Goal: Task Accomplishment & Management: Manage account settings

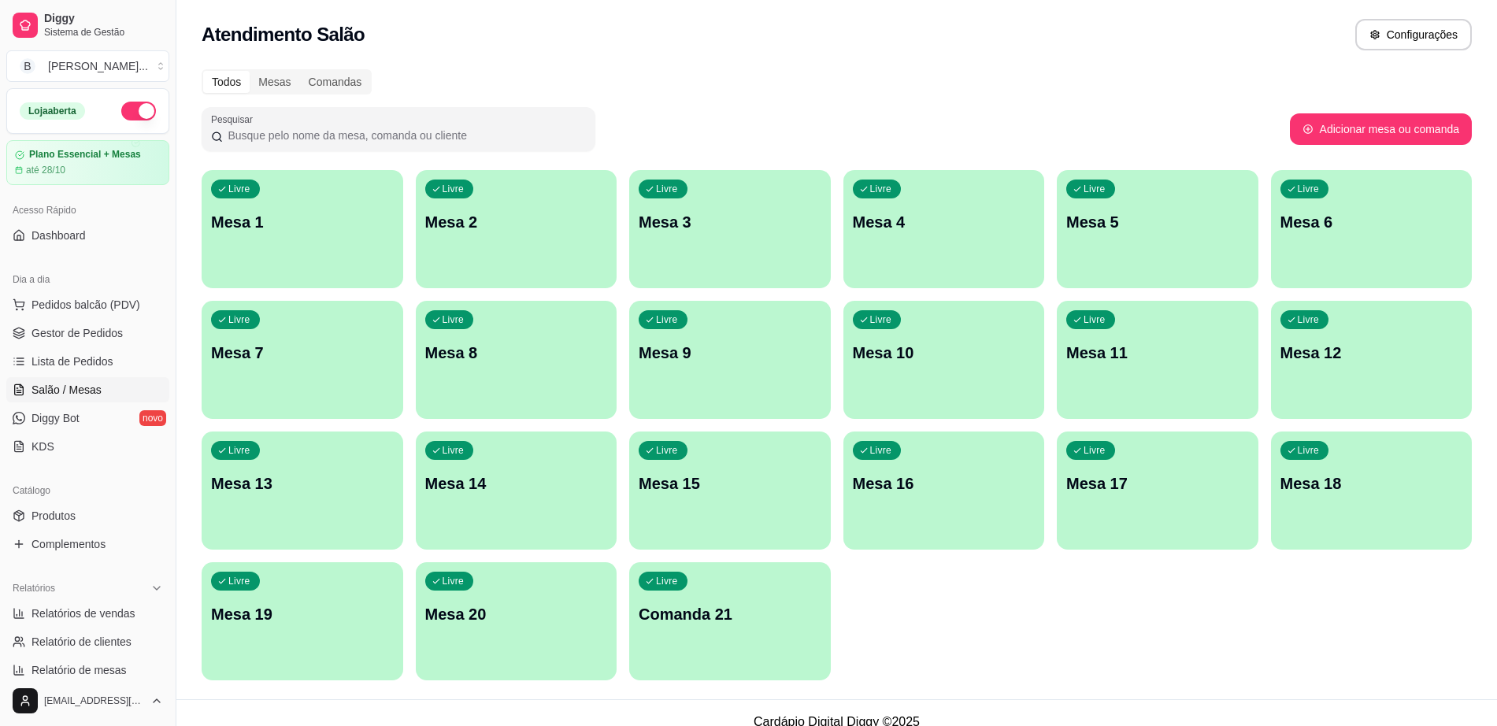
click at [113, 335] on span "Gestor de Pedidos" at bounding box center [77, 333] width 91 height 16
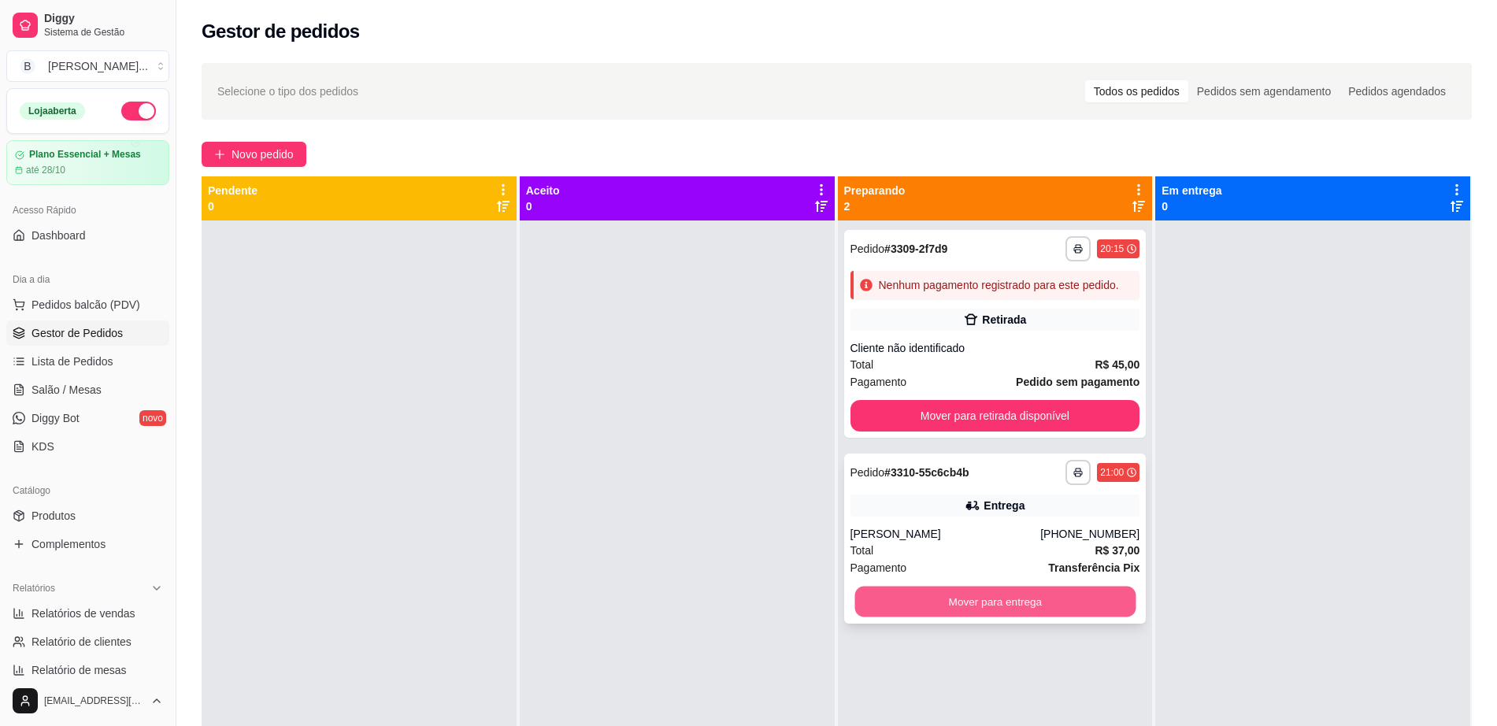
click at [1044, 595] on button "Mover para entrega" at bounding box center [995, 602] width 281 height 31
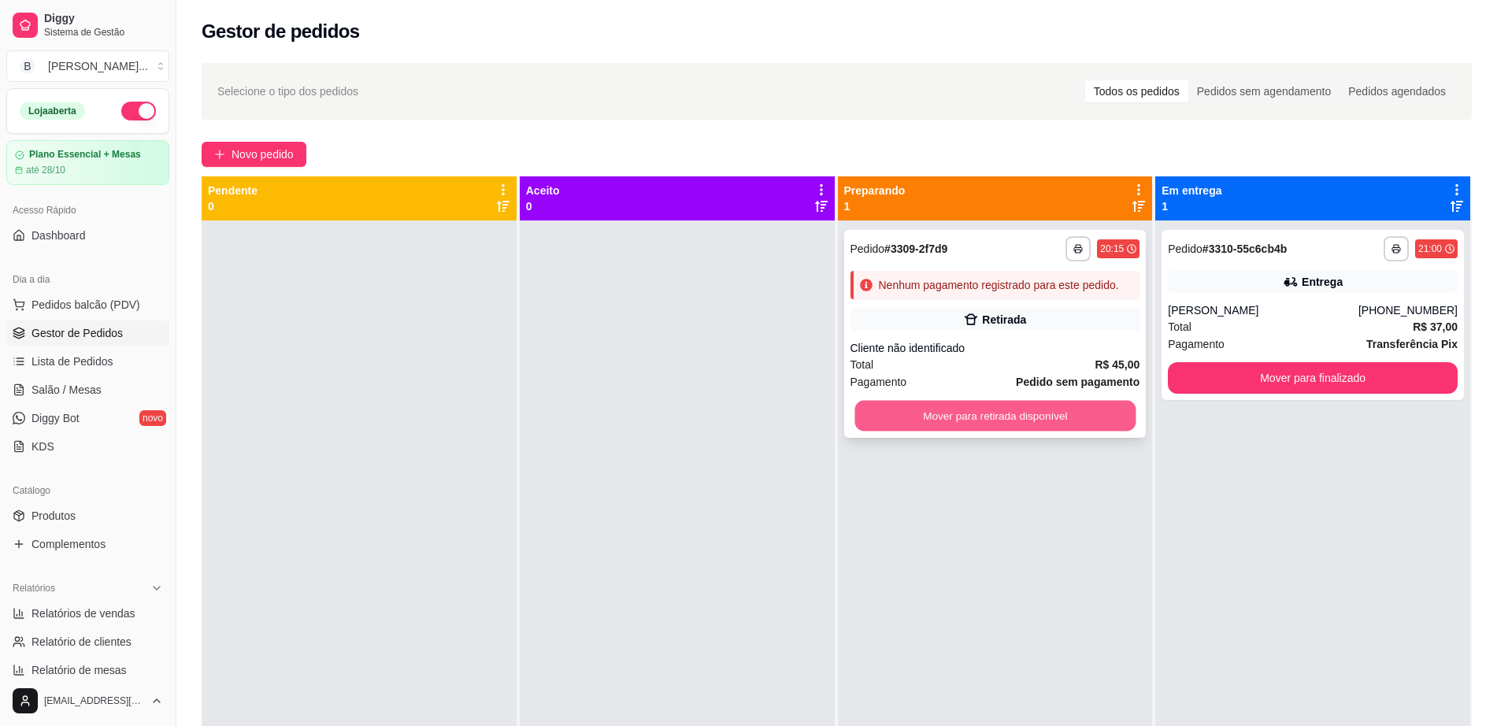
click at [1011, 421] on button "Mover para retirada disponível" at bounding box center [995, 416] width 281 height 31
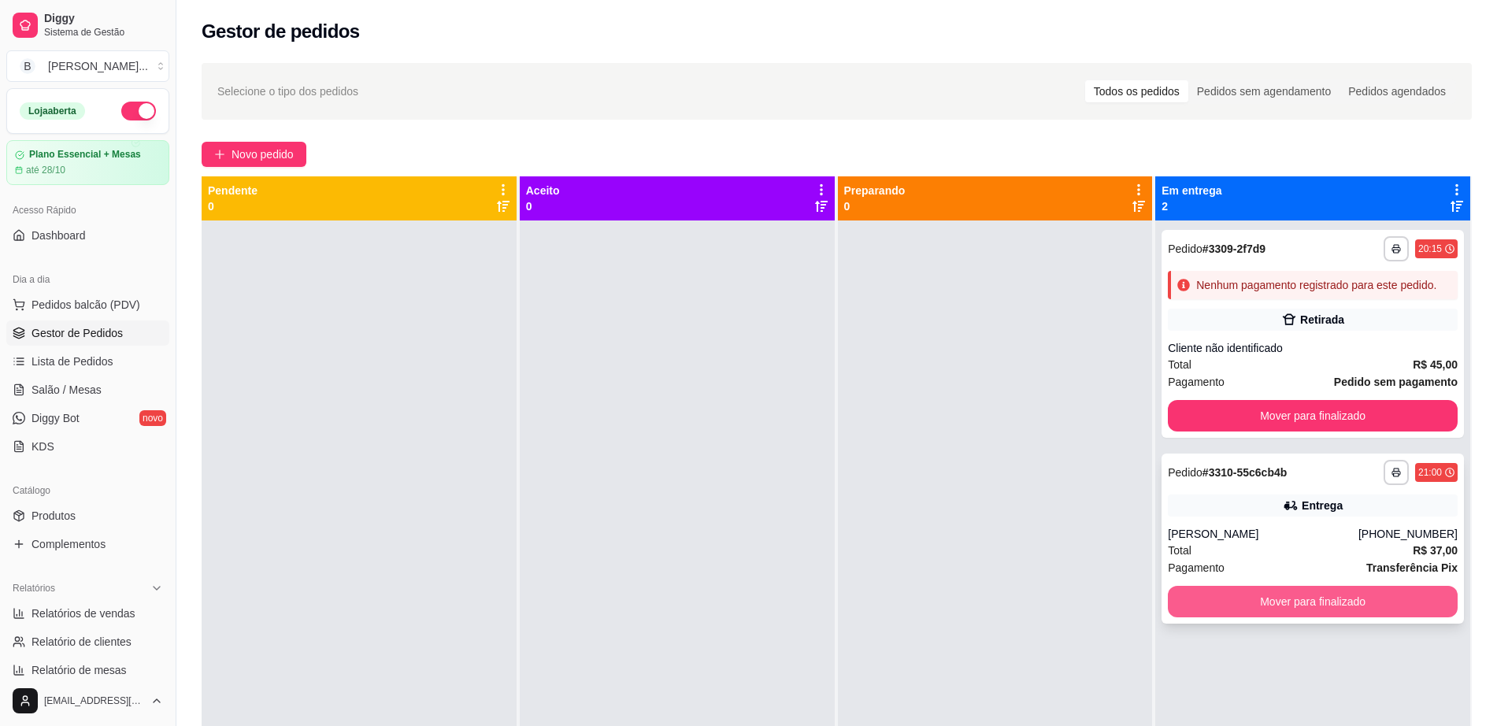
click at [1255, 610] on button "Mover para finalizado" at bounding box center [1313, 602] width 290 height 32
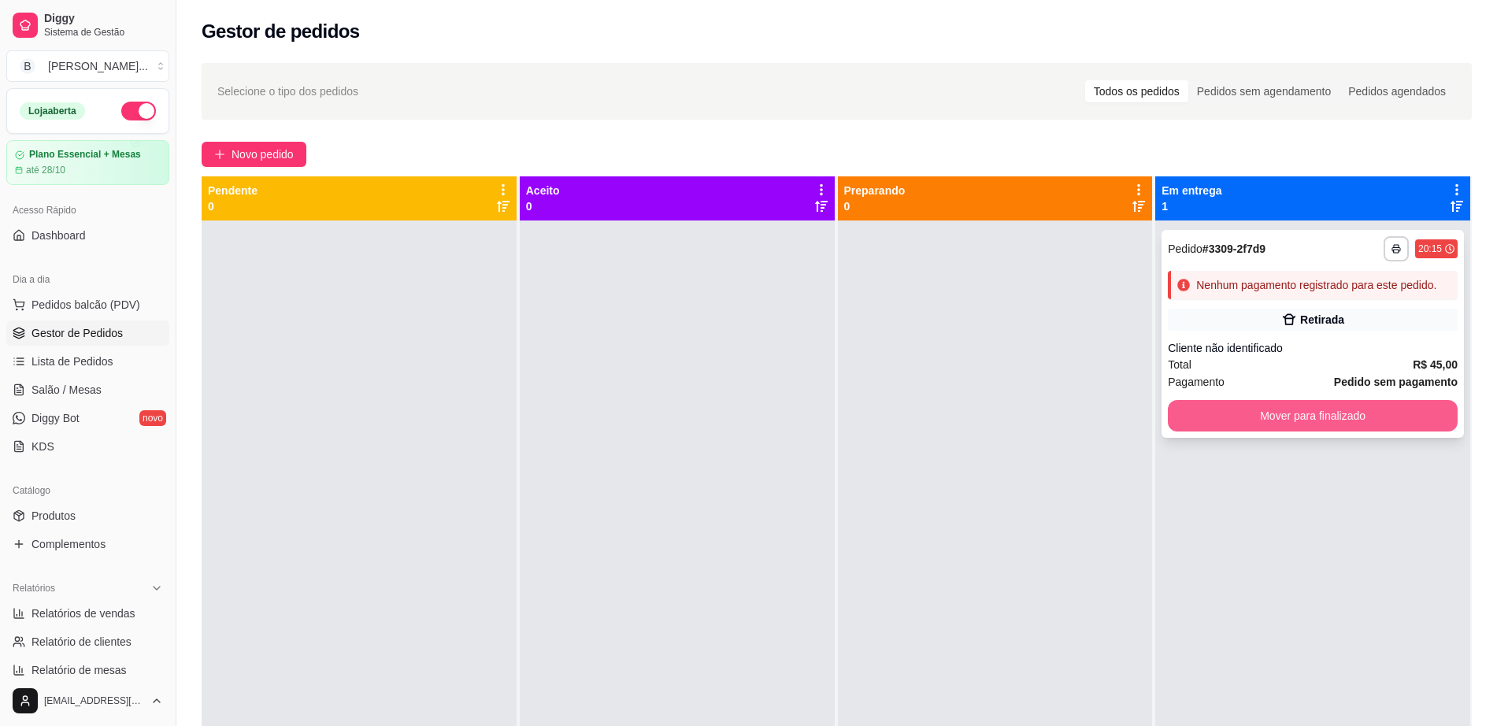
click at [1275, 414] on button "Mover para finalizado" at bounding box center [1313, 416] width 290 height 32
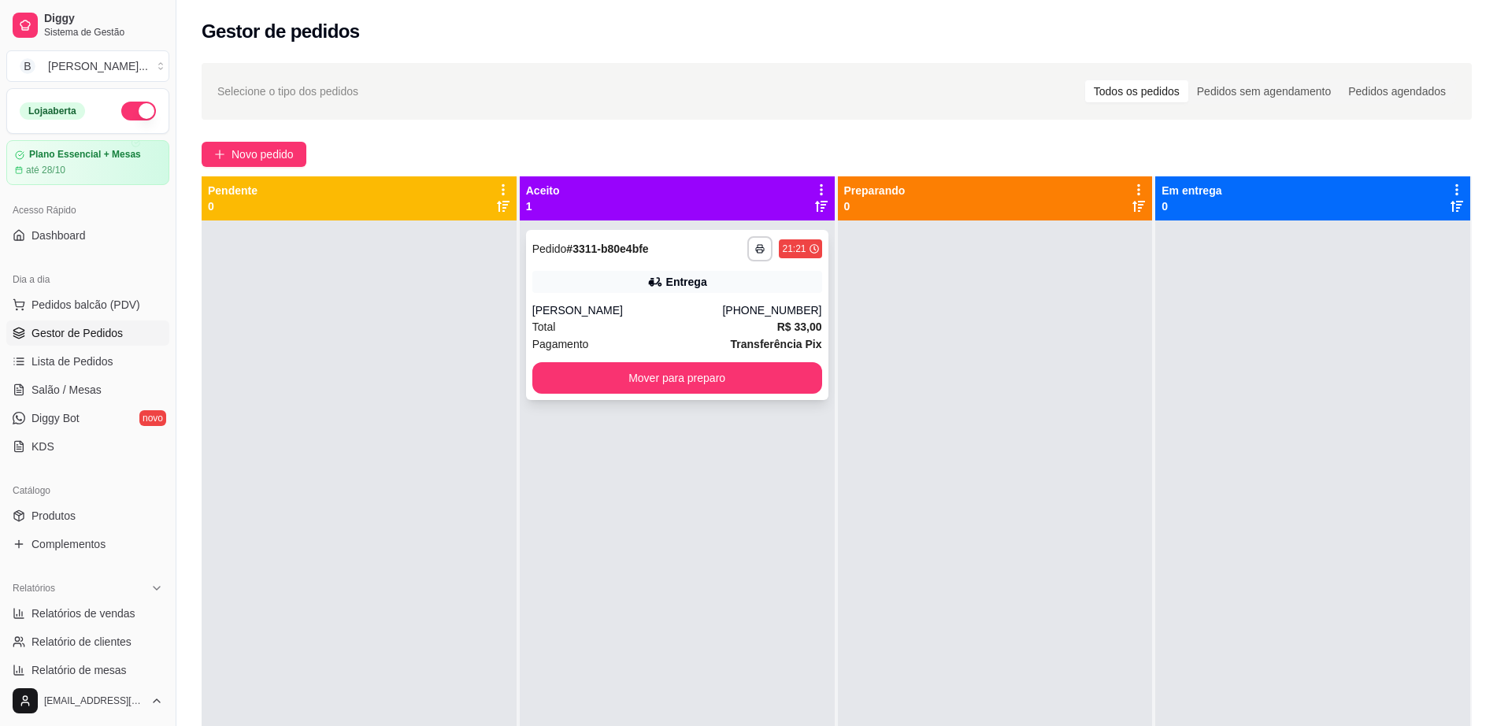
click at [661, 332] on div "Total R$ 33,00" at bounding box center [677, 326] width 290 height 17
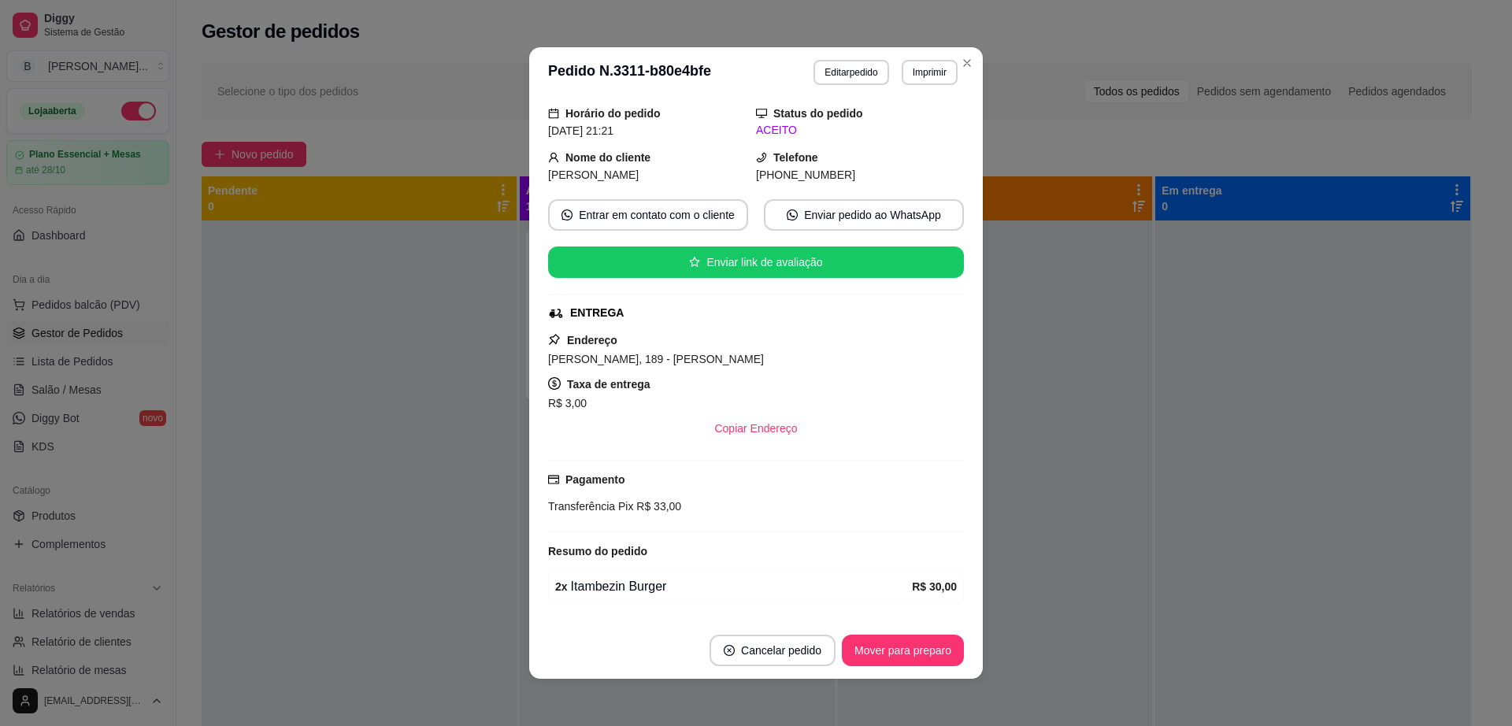
scroll to position [100, 0]
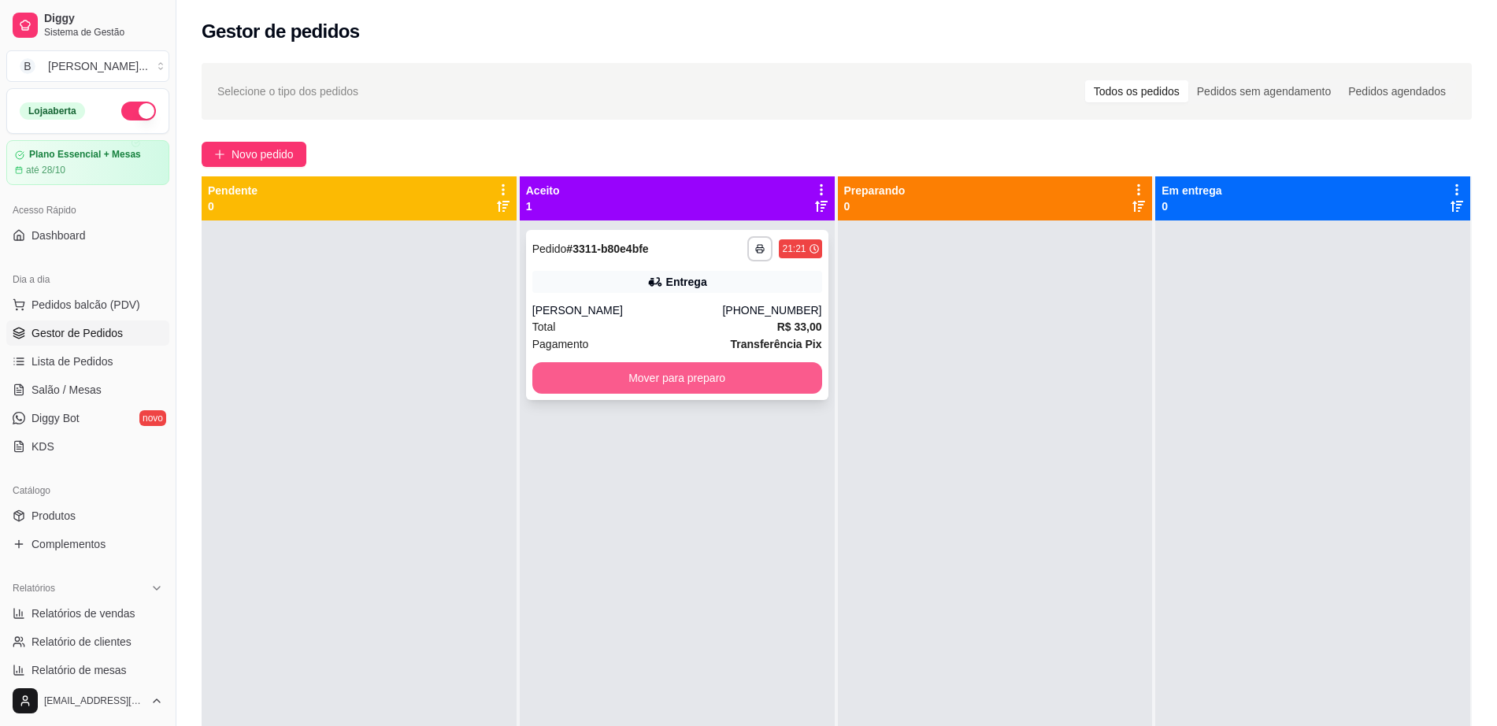
click at [715, 367] on button "Mover para preparo" at bounding box center [677, 378] width 290 height 32
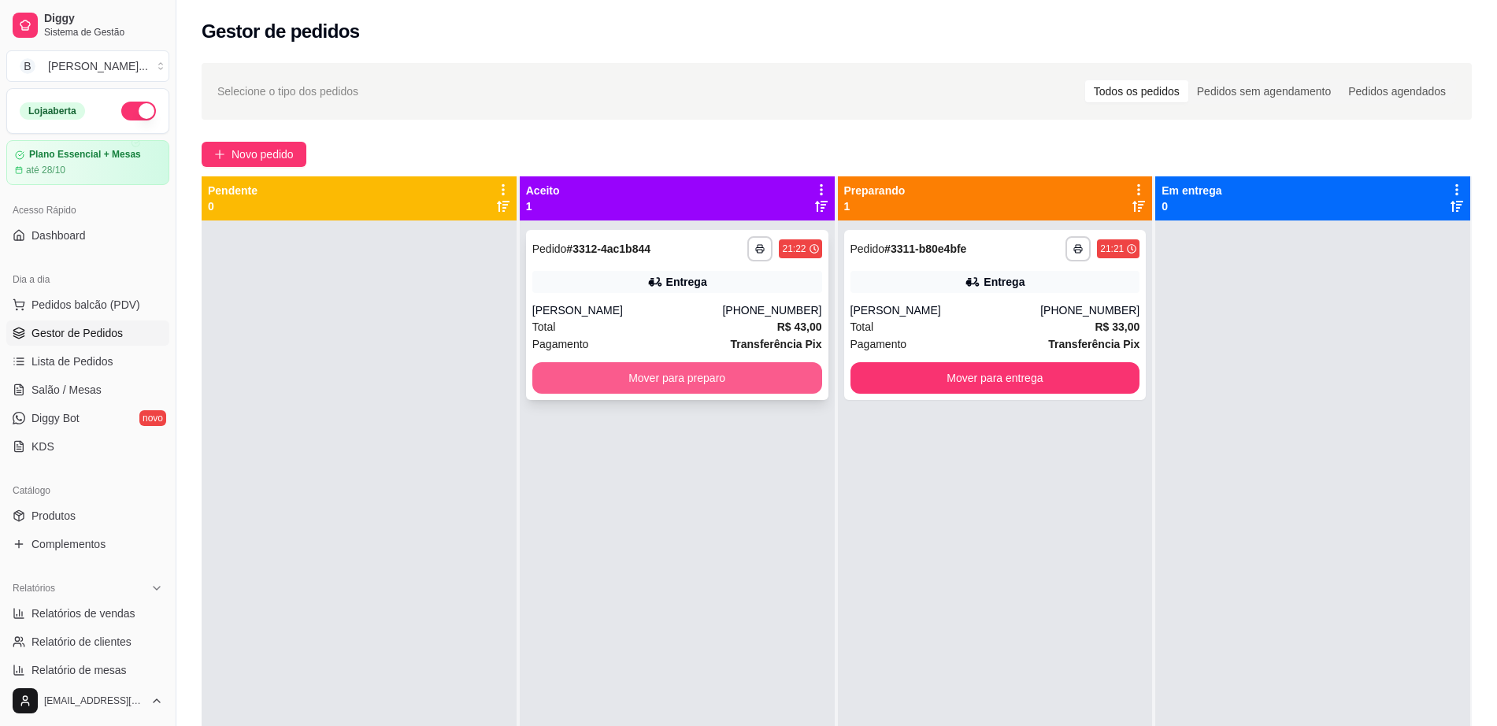
click at [665, 379] on button "Mover para preparo" at bounding box center [677, 378] width 290 height 32
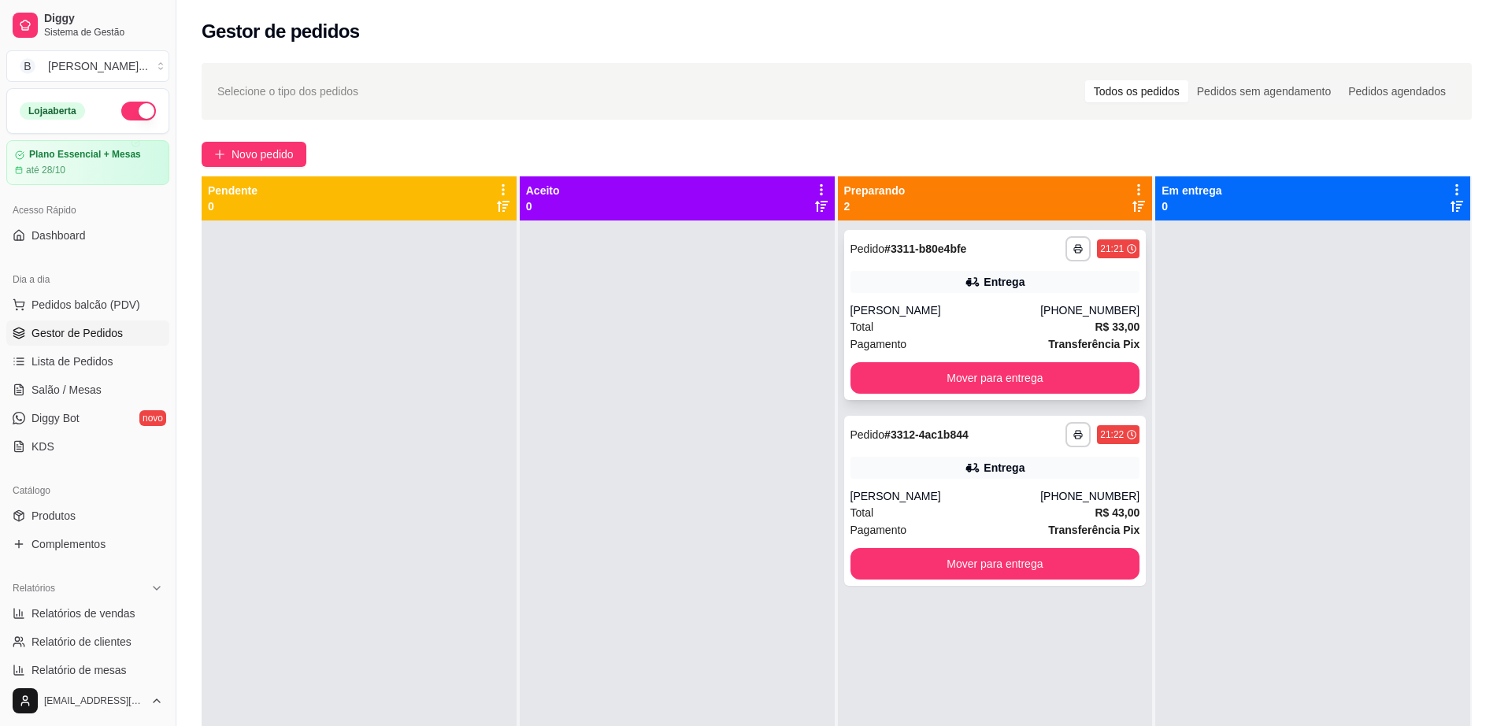
click at [892, 308] on div "[PERSON_NAME]" at bounding box center [946, 310] width 191 height 16
click at [1044, 464] on div "Entrega" at bounding box center [996, 468] width 290 height 22
click at [983, 295] on div "**********" at bounding box center [995, 315] width 302 height 170
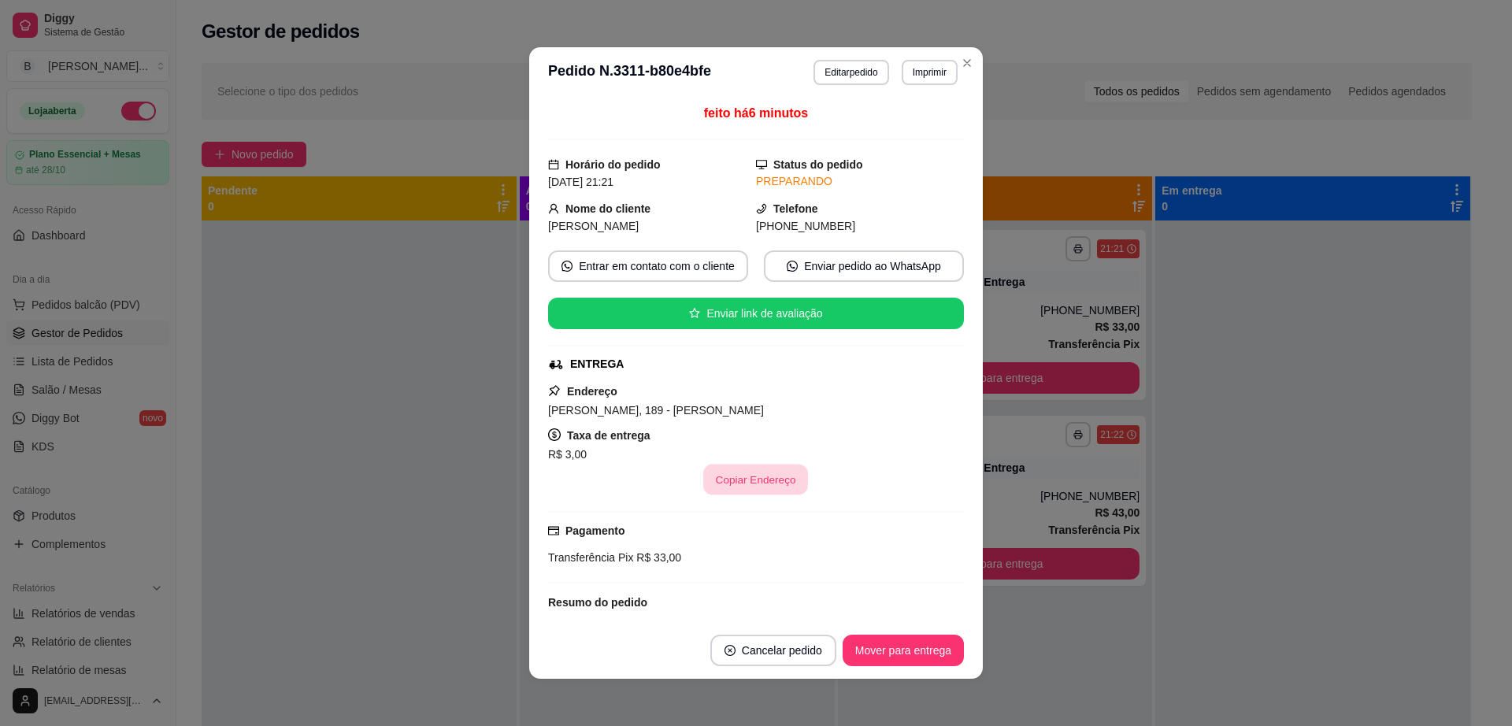
click at [760, 474] on button "Copiar Endereço" at bounding box center [756, 480] width 105 height 31
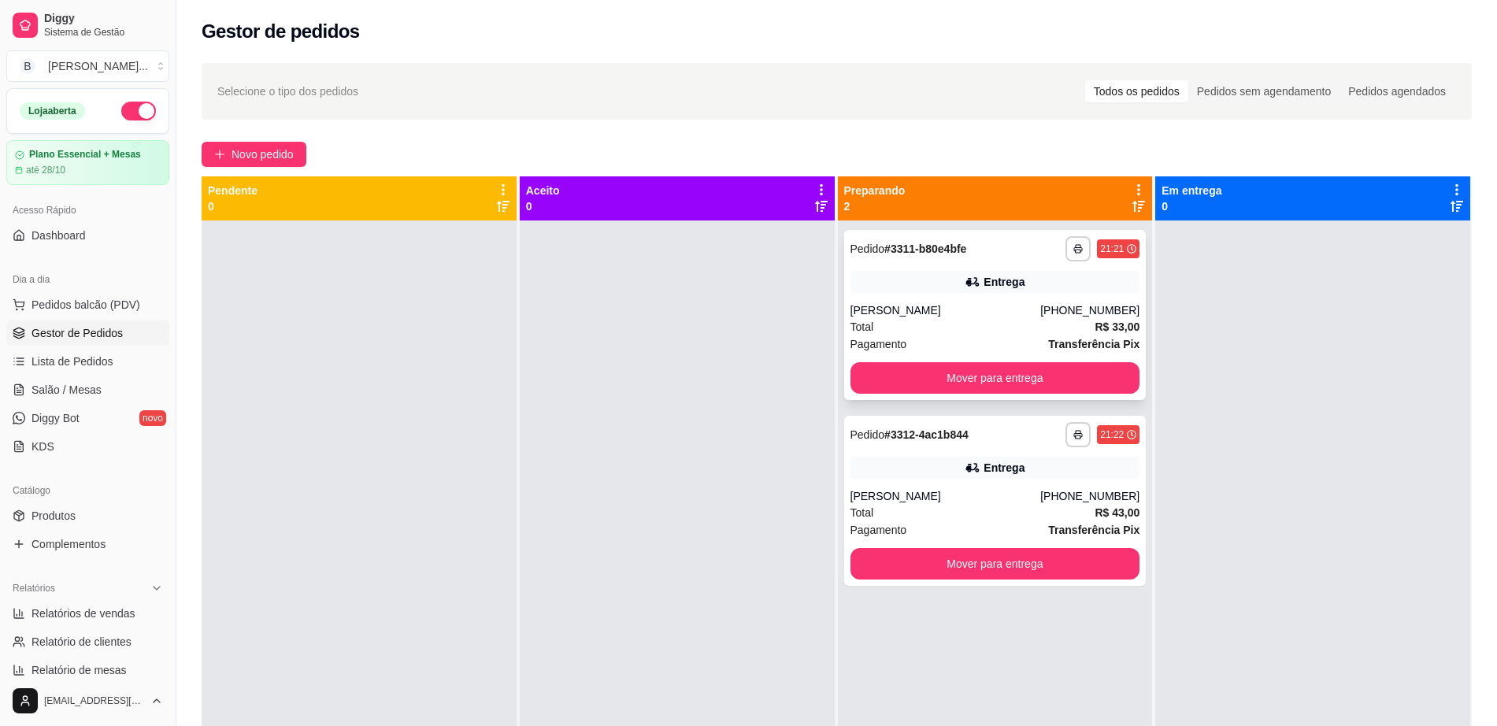
click at [1022, 298] on div "**********" at bounding box center [995, 315] width 302 height 170
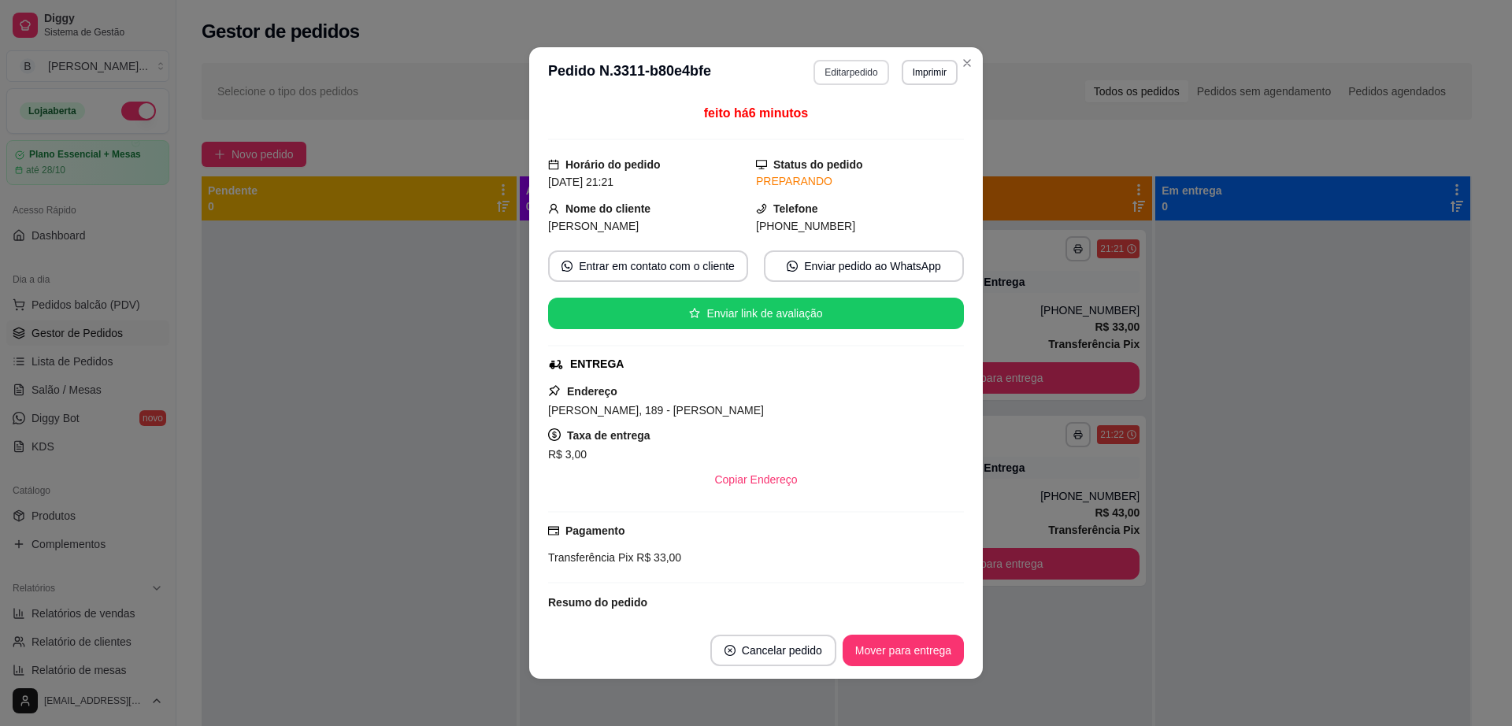
click at [835, 71] on button "Editar pedido" at bounding box center [851, 72] width 75 height 25
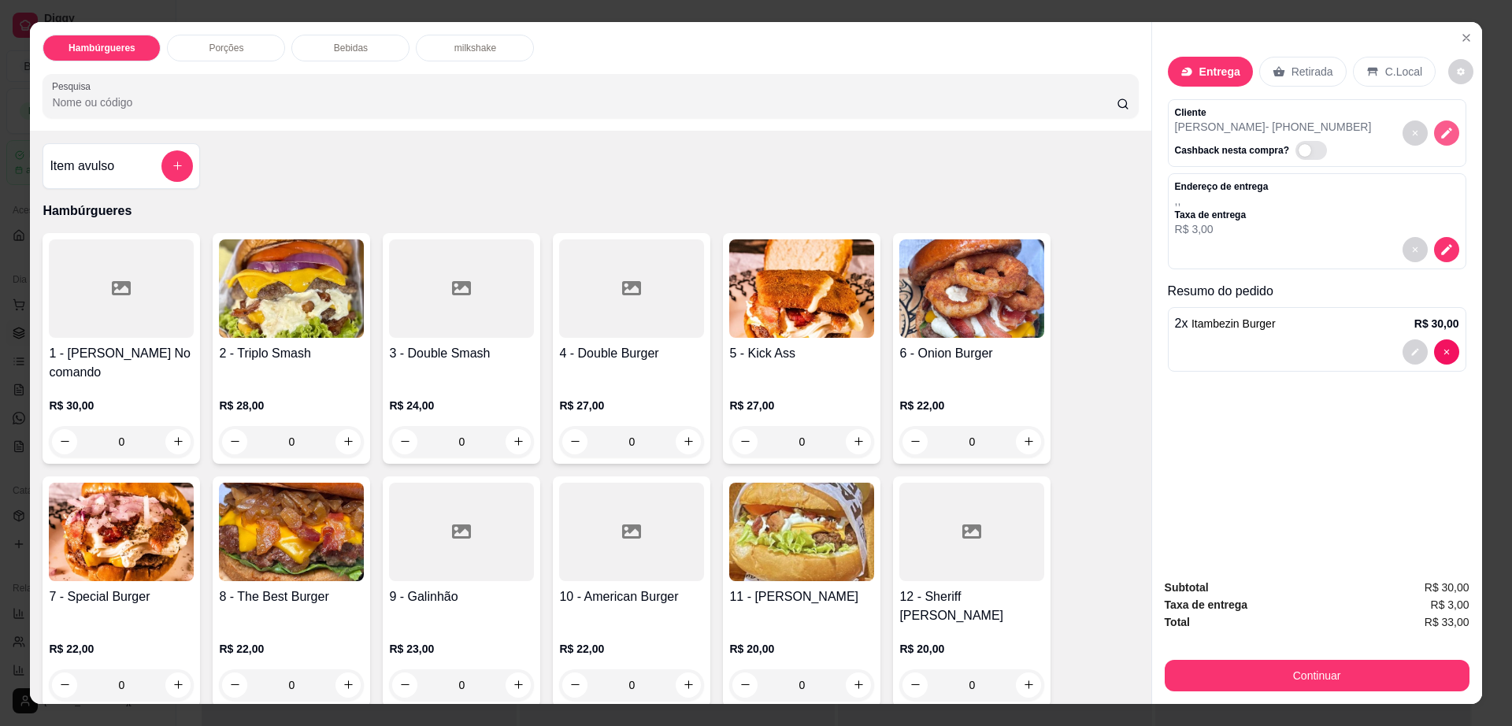
click at [1441, 135] on icon "decrease-product-quantity" at bounding box center [1446, 133] width 11 height 11
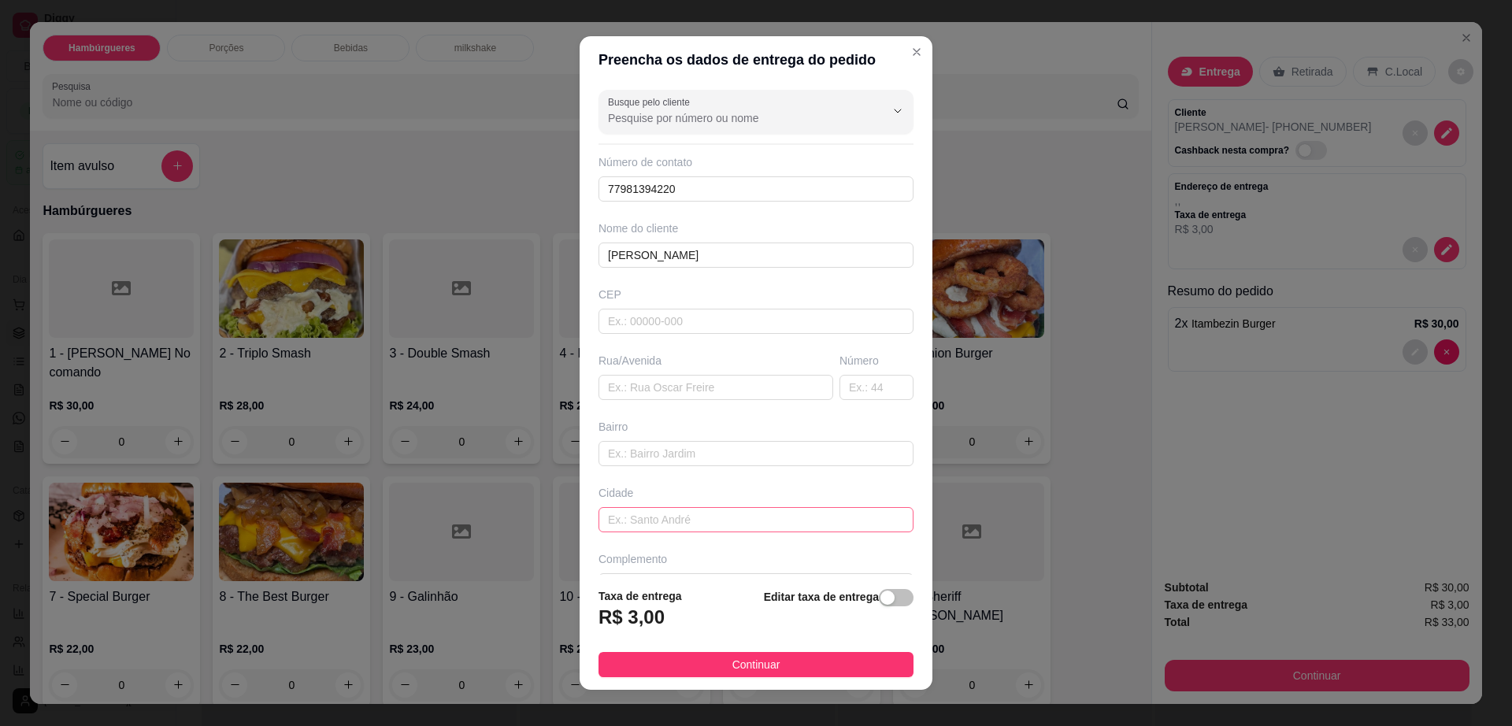
scroll to position [14, 0]
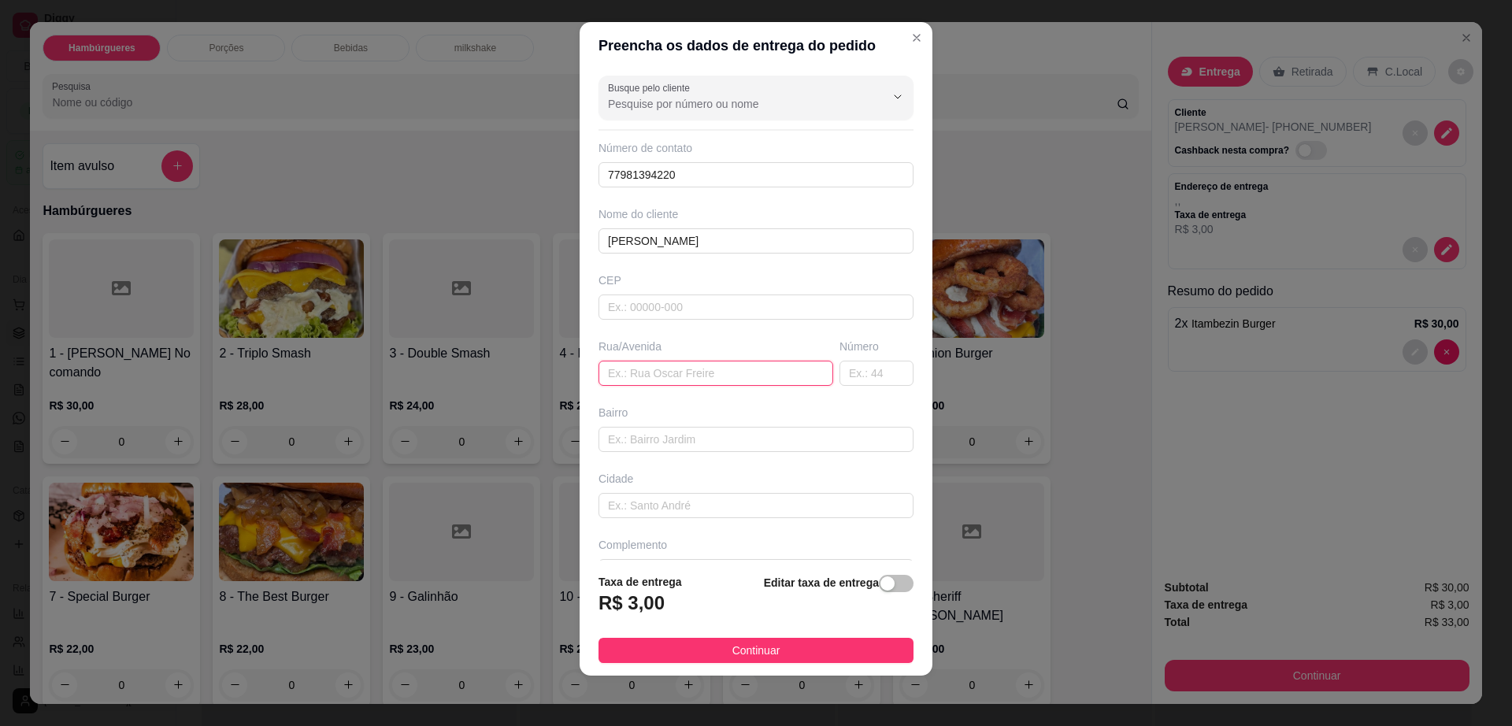
drag, startPoint x: 659, startPoint y: 362, endPoint x: 660, endPoint y: 378, distance: 16.6
click at [659, 362] on input "text" at bounding box center [716, 373] width 235 height 25
paste input "[PERSON_NAME], 189 - [PERSON_NAME]"
type input "[PERSON_NAME], 189 - [PERSON_NAME]"
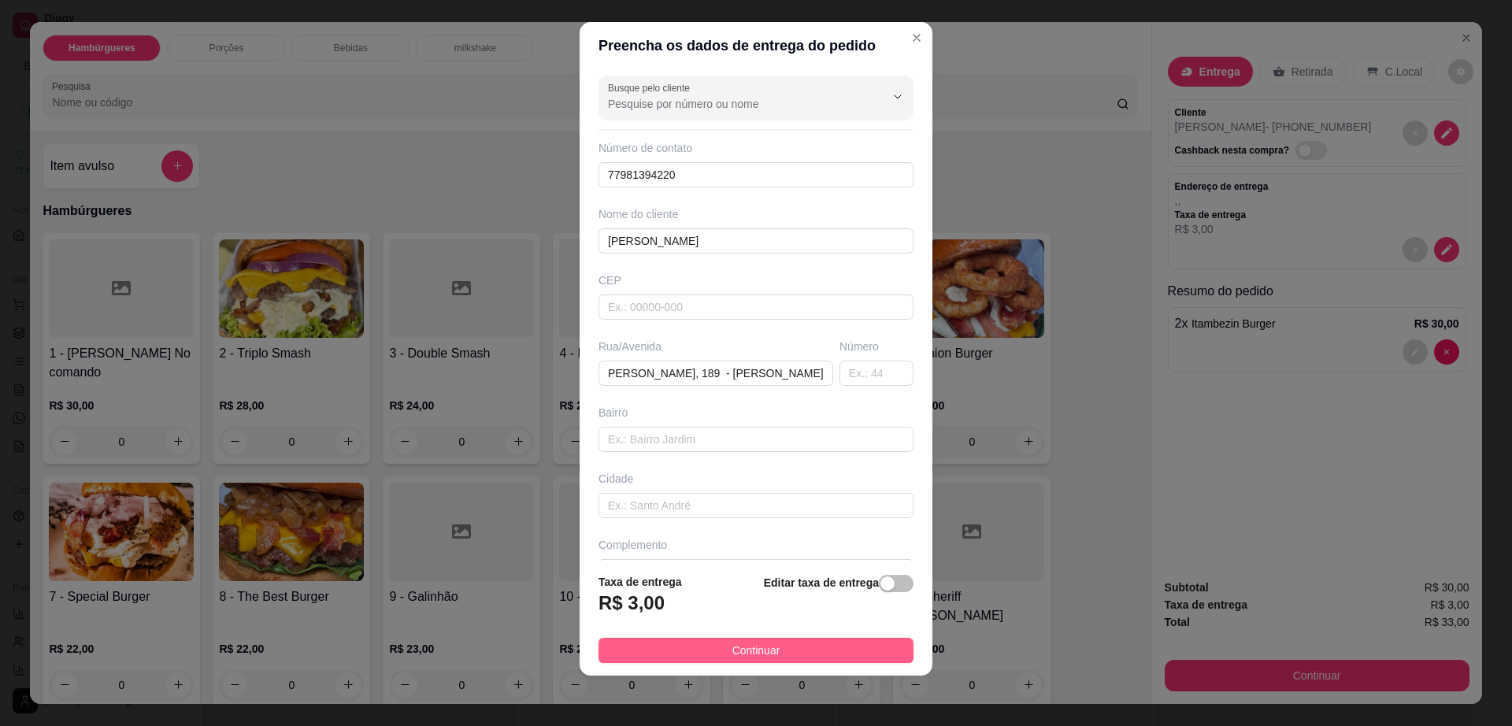
click at [788, 652] on button "Continuar" at bounding box center [756, 650] width 315 height 25
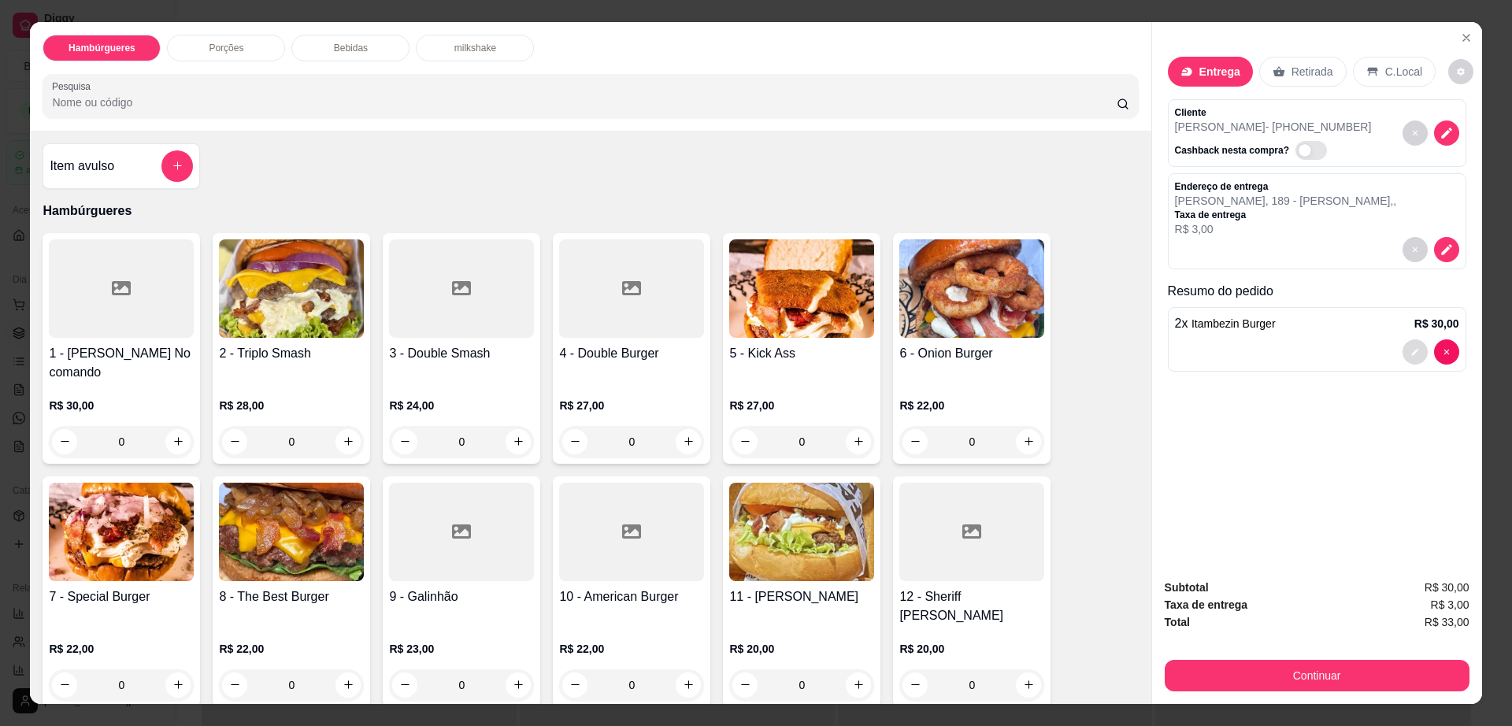
click at [1412, 351] on icon "decrease-product-quantity" at bounding box center [1415, 351] width 7 height 7
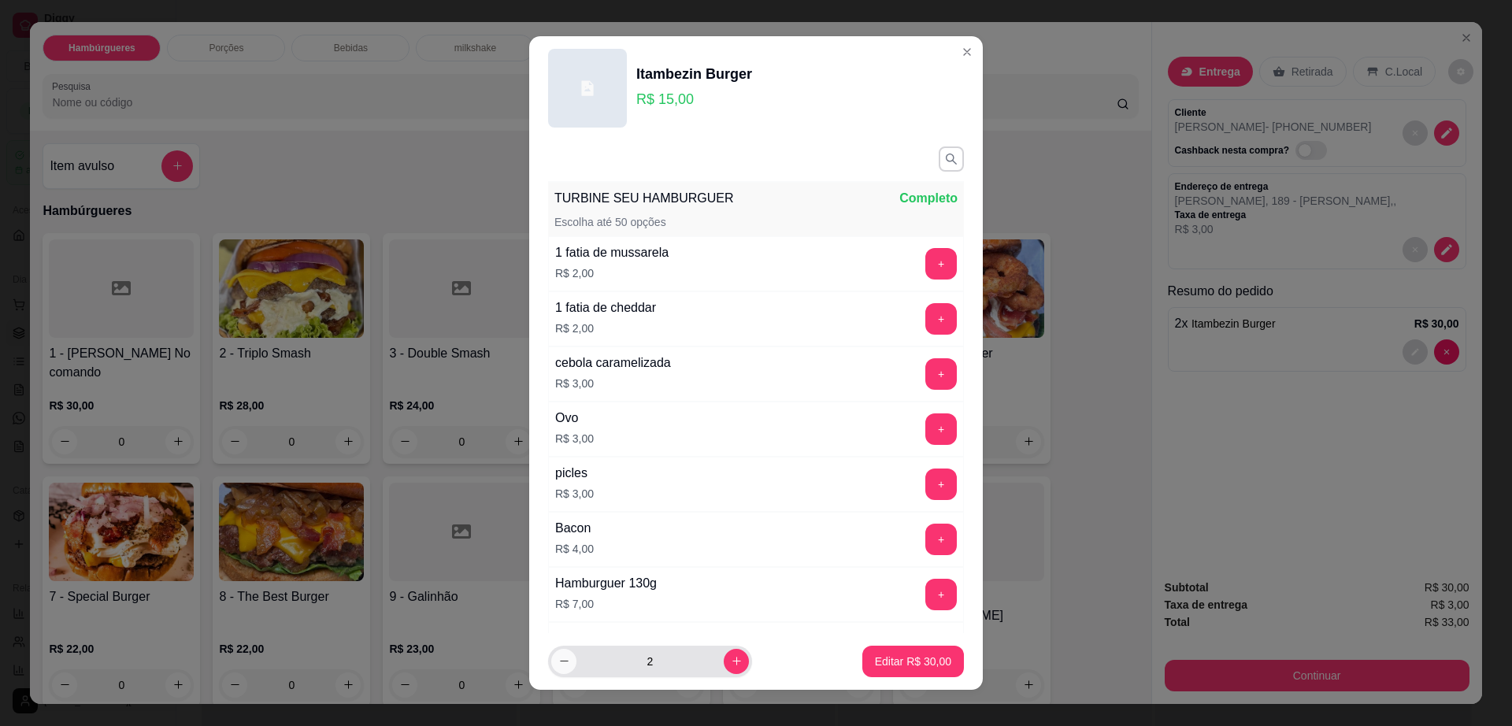
click at [558, 666] on icon "decrease-product-quantity" at bounding box center [564, 661] width 12 height 12
type input "1"
click at [874, 650] on button "Editar R$ 15,00" at bounding box center [913, 662] width 98 height 31
type input "1"
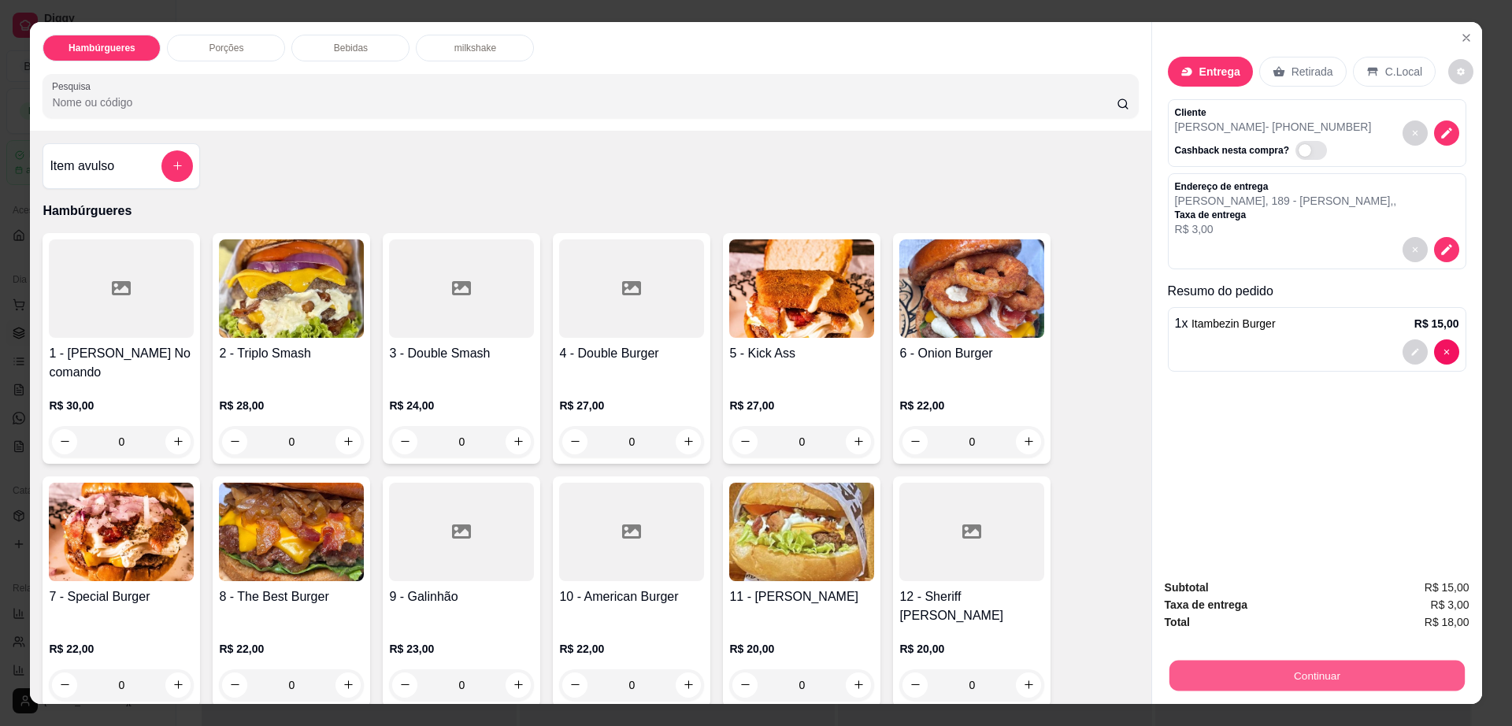
click at [1313, 673] on button "Continuar" at bounding box center [1316, 676] width 295 height 31
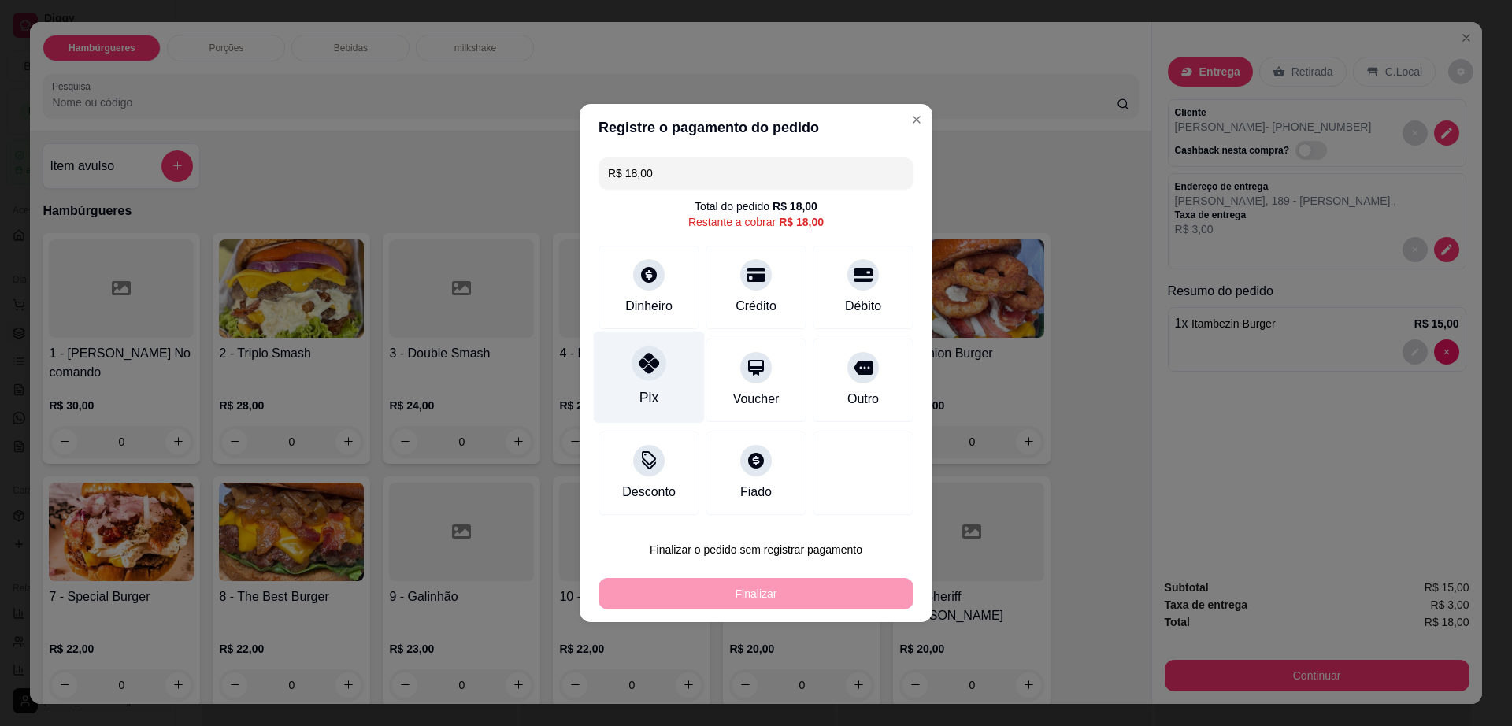
click at [658, 382] on div "Pix" at bounding box center [649, 378] width 111 height 92
type input "R$ 0,00"
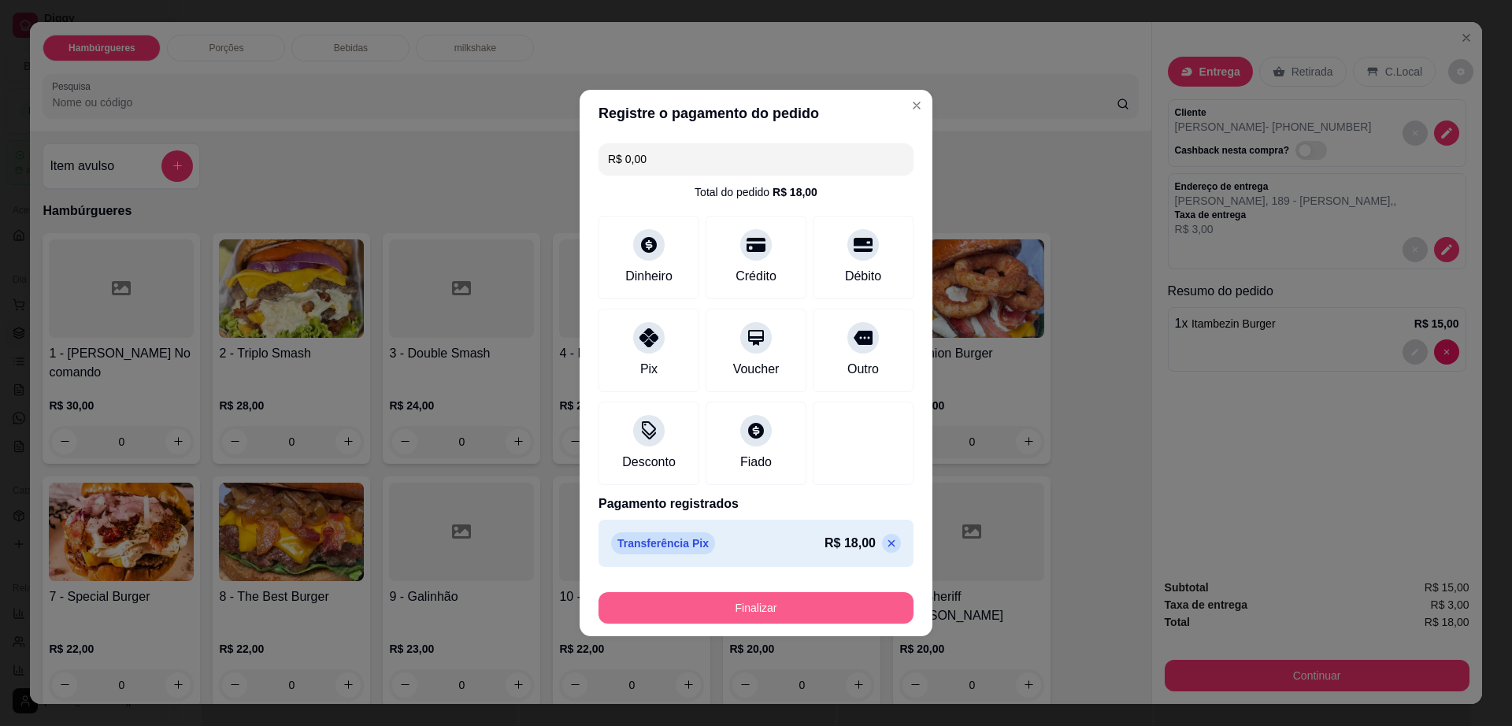
click at [749, 607] on button "Finalizar" at bounding box center [756, 608] width 315 height 32
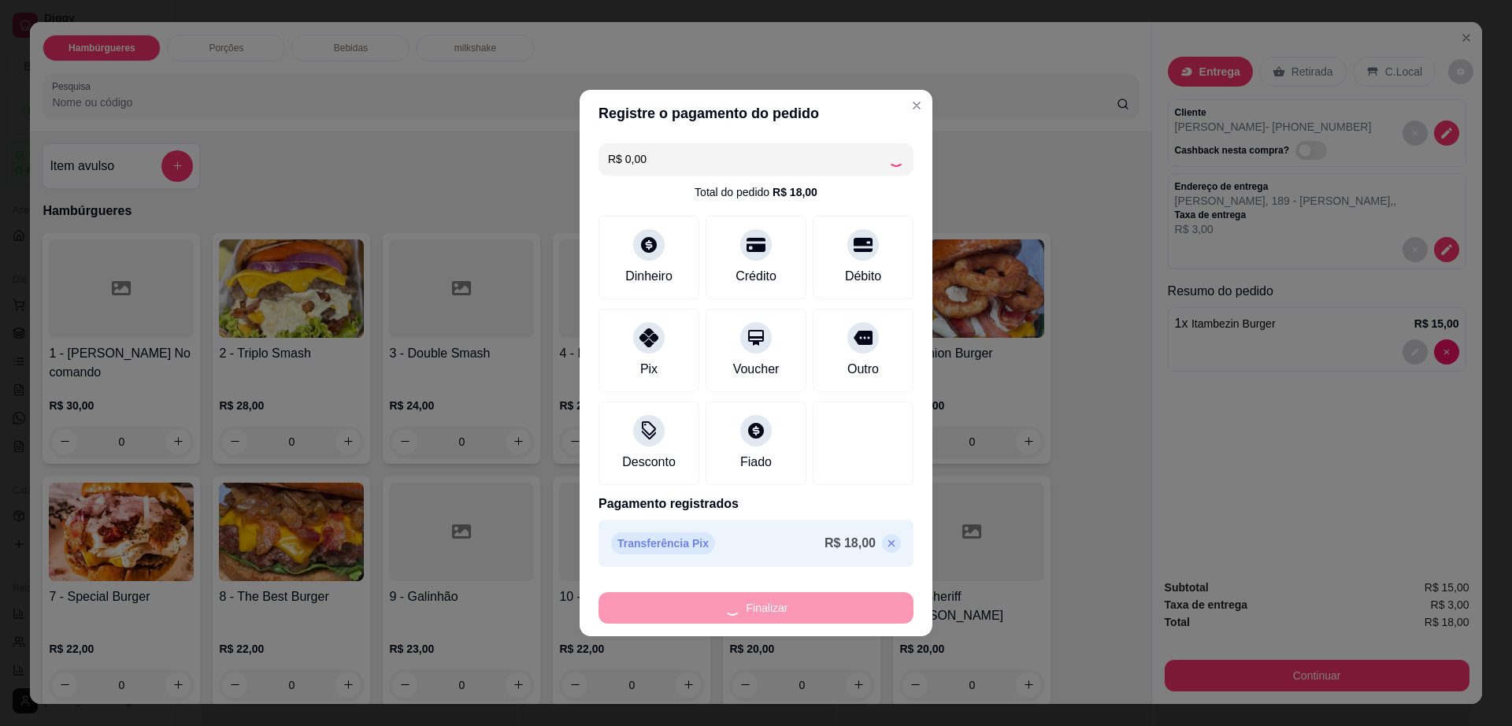
type input "0"
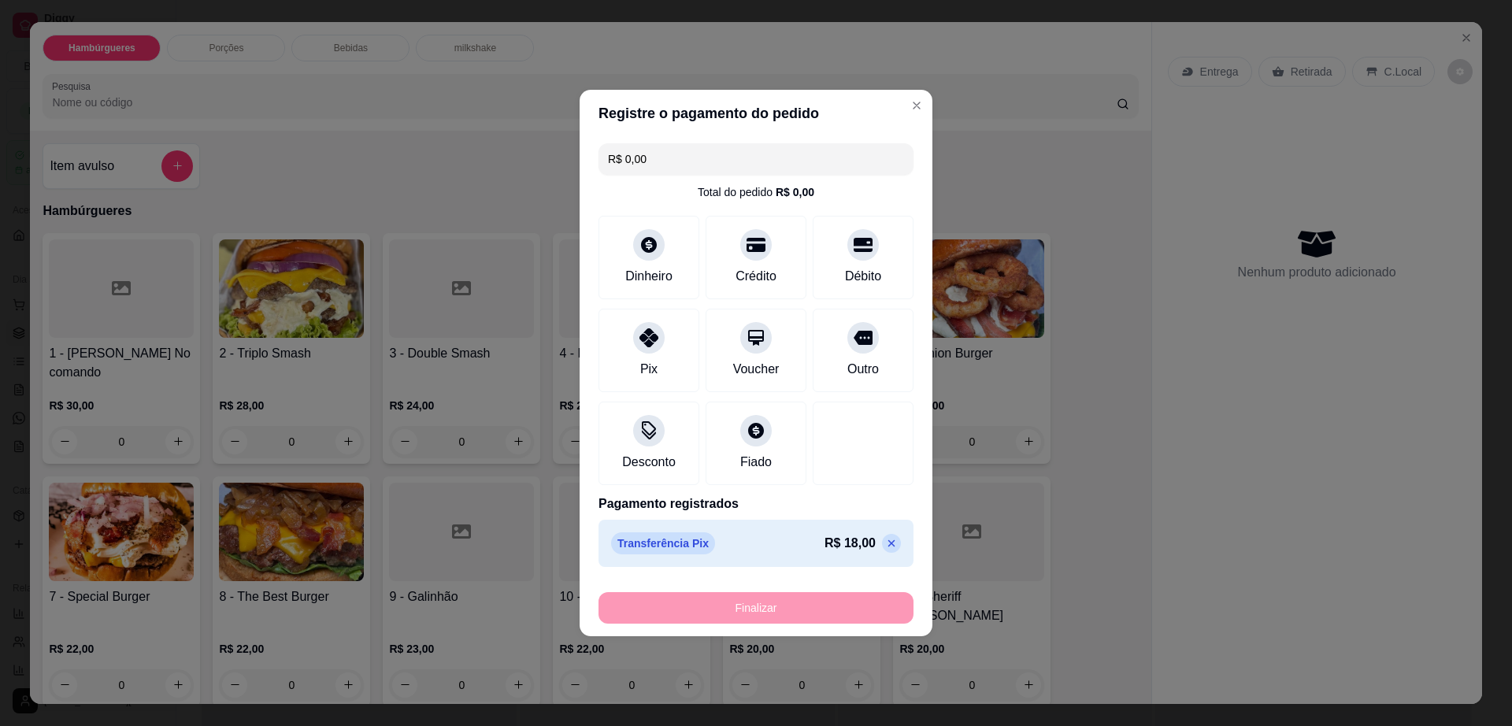
type input "-R$ 18,00"
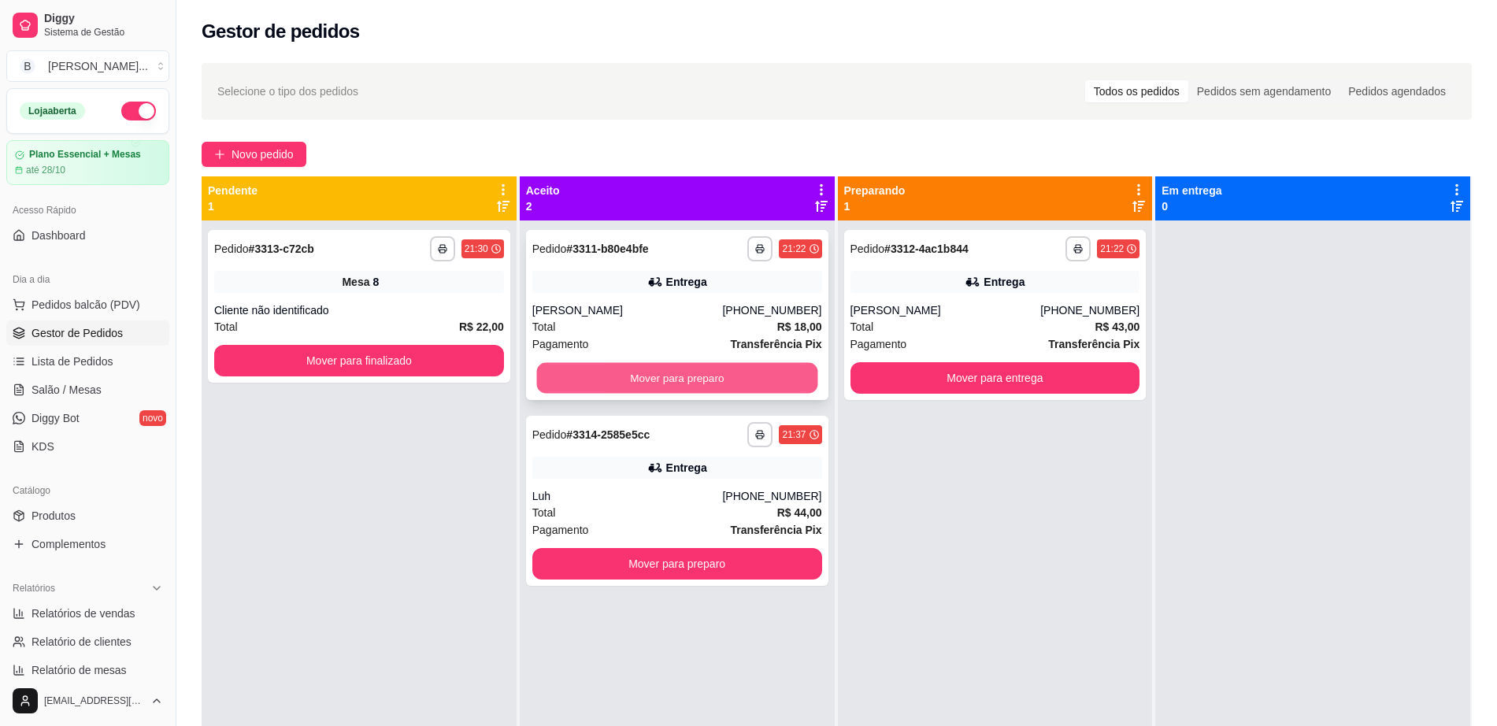
click at [643, 391] on button "Mover para preparo" at bounding box center [676, 378] width 281 height 31
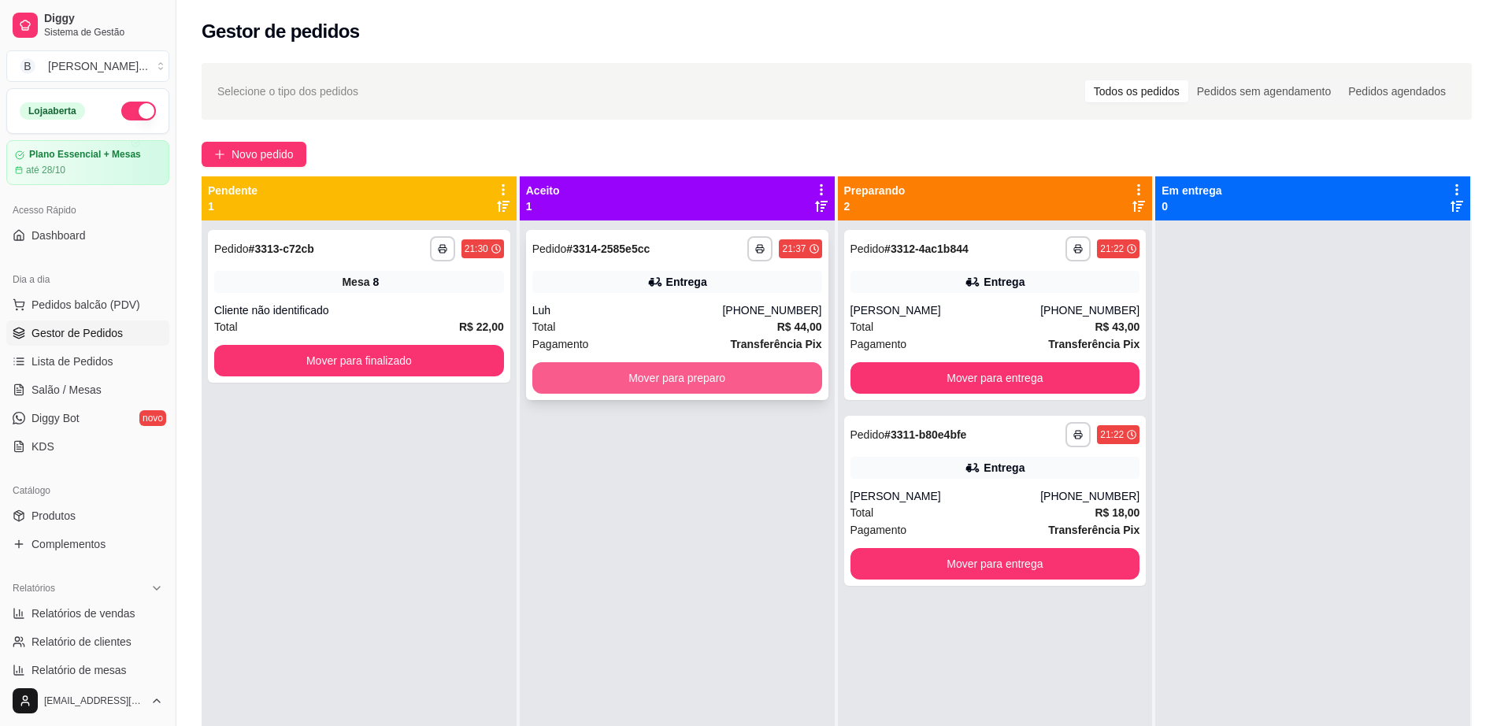
click at [656, 375] on button "Mover para preparo" at bounding box center [677, 378] width 290 height 32
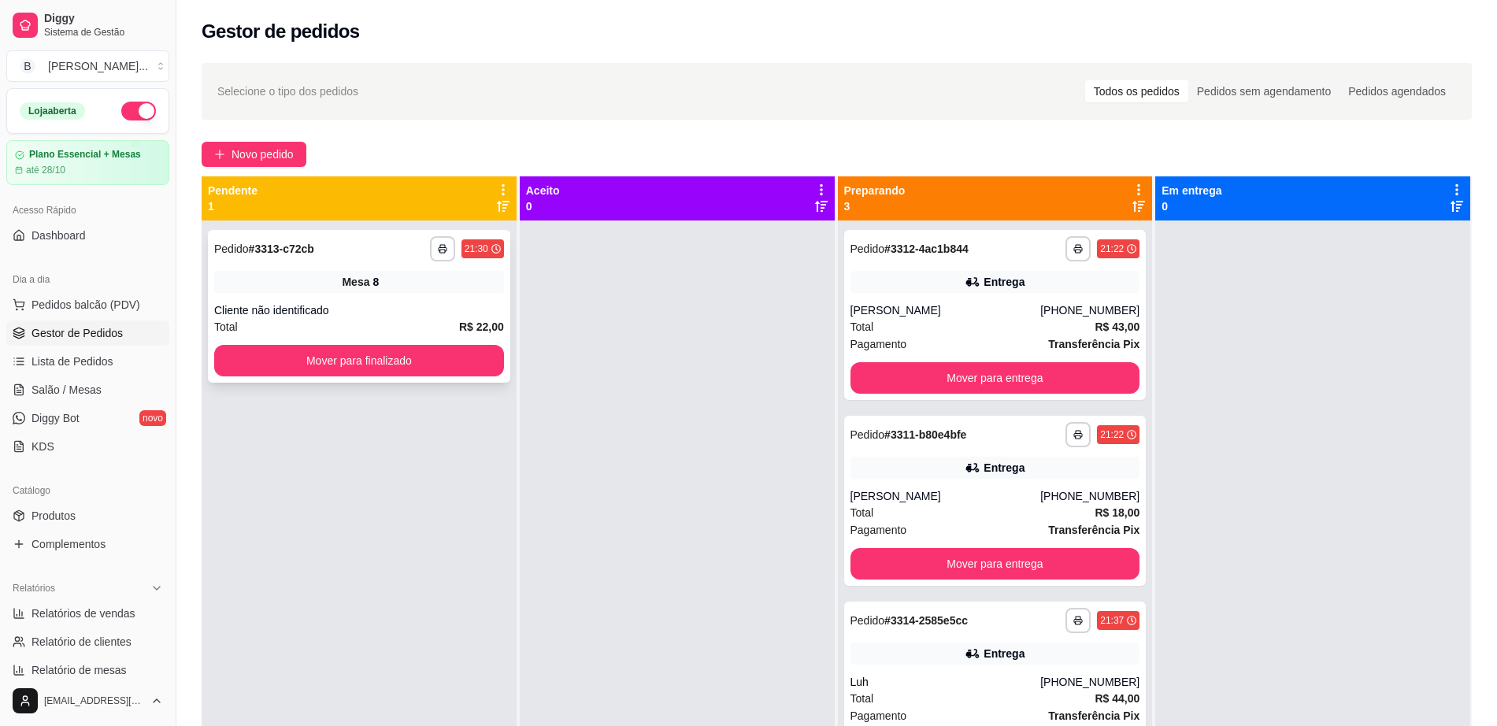
click at [381, 378] on div "**********" at bounding box center [359, 306] width 302 height 153
click at [395, 361] on button "Mover para finalizado" at bounding box center [359, 361] width 290 height 32
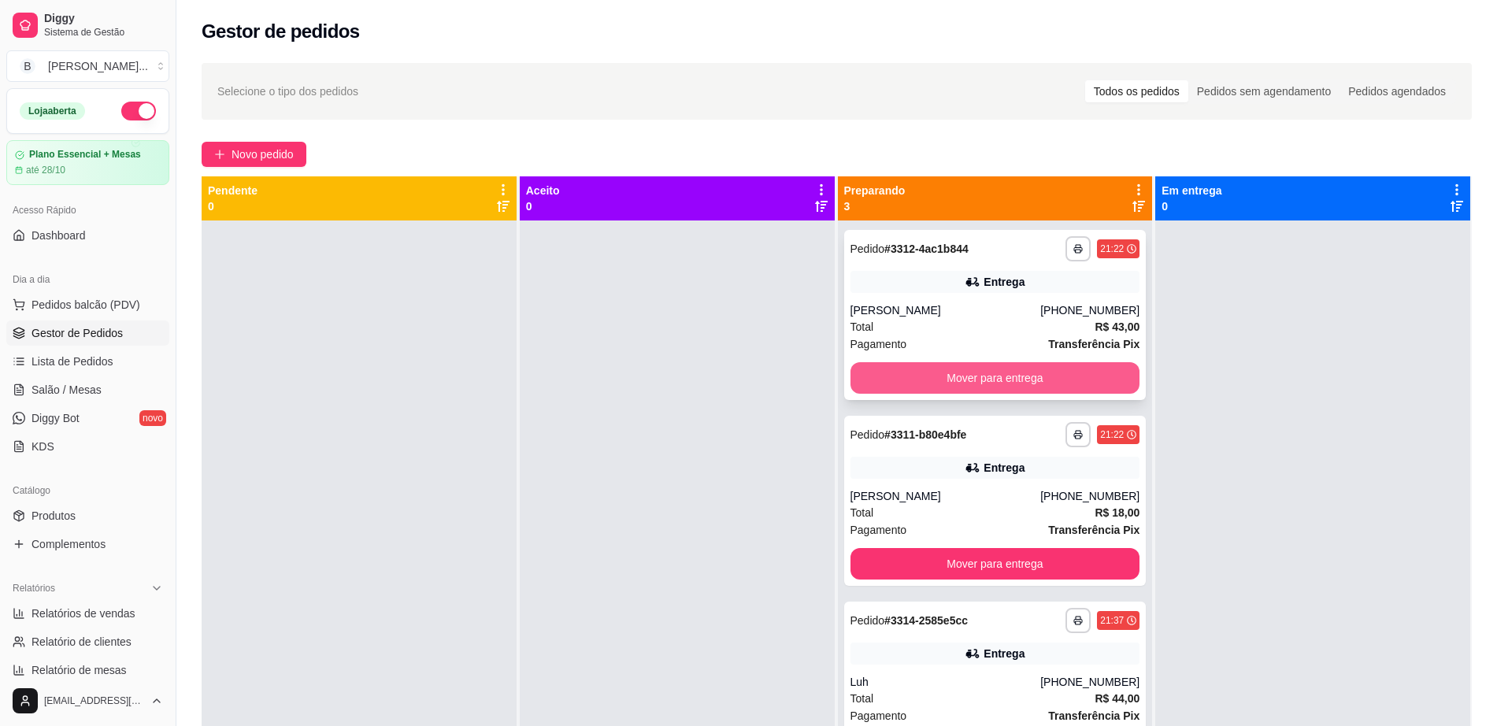
click at [994, 365] on button "Mover para entrega" at bounding box center [996, 378] width 290 height 32
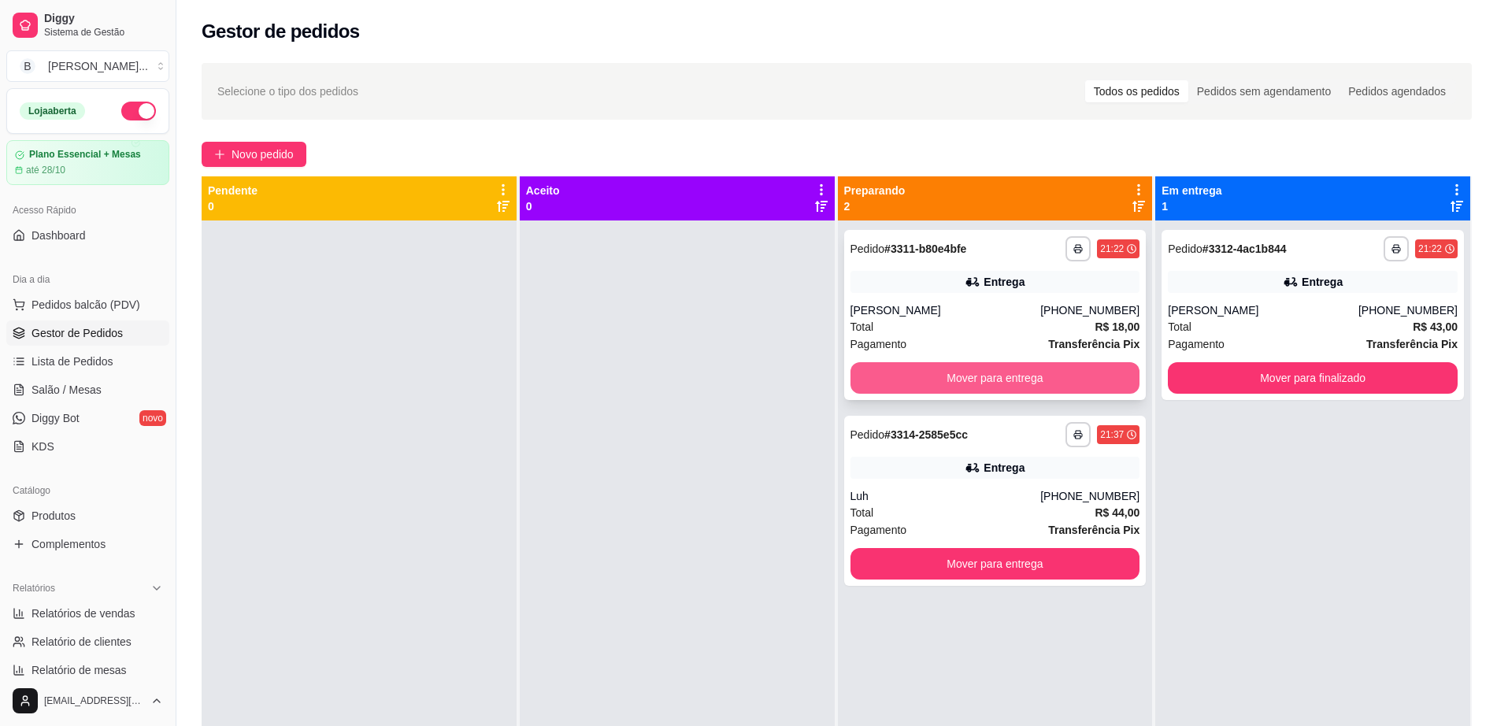
click at [992, 375] on button "Mover para entrega" at bounding box center [996, 378] width 290 height 32
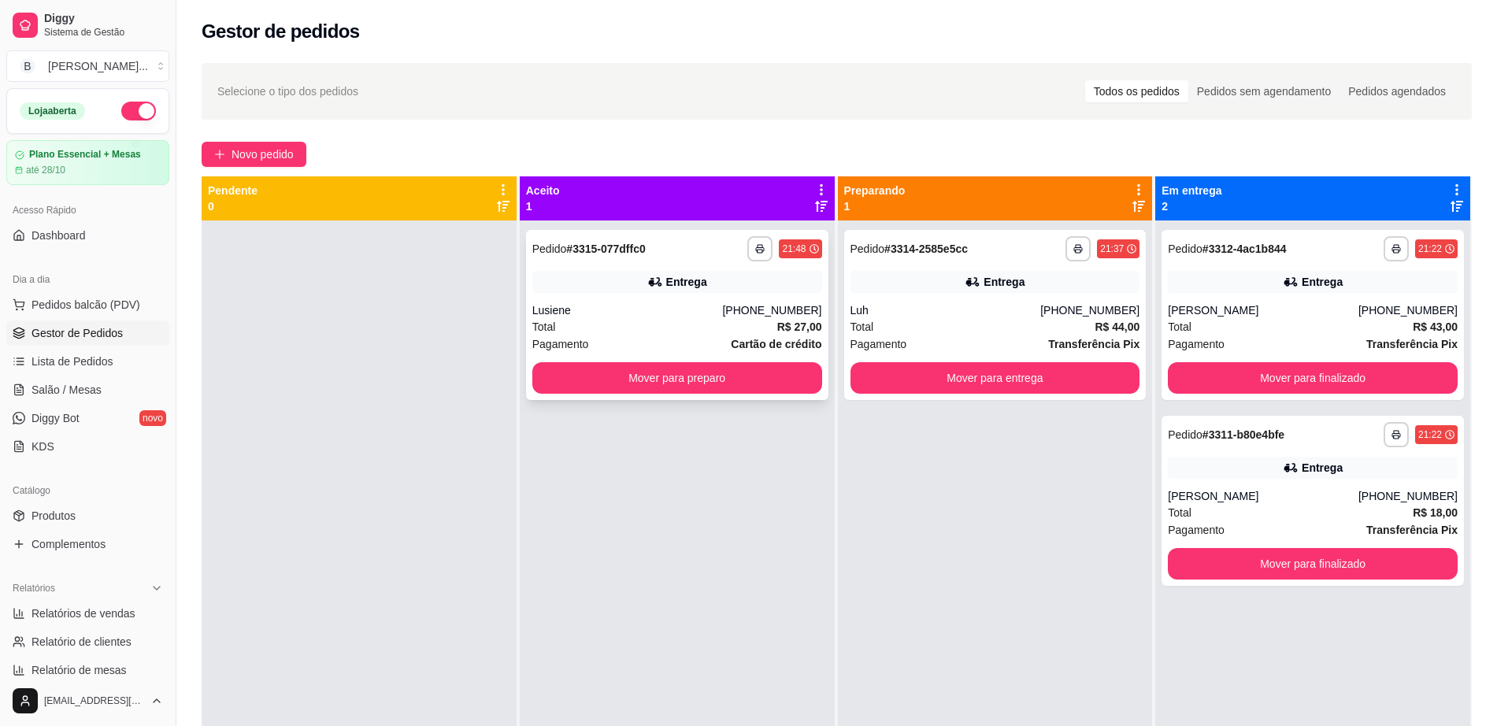
click at [740, 303] on div "[PHONE_NUMBER]" at bounding box center [771, 310] width 99 height 16
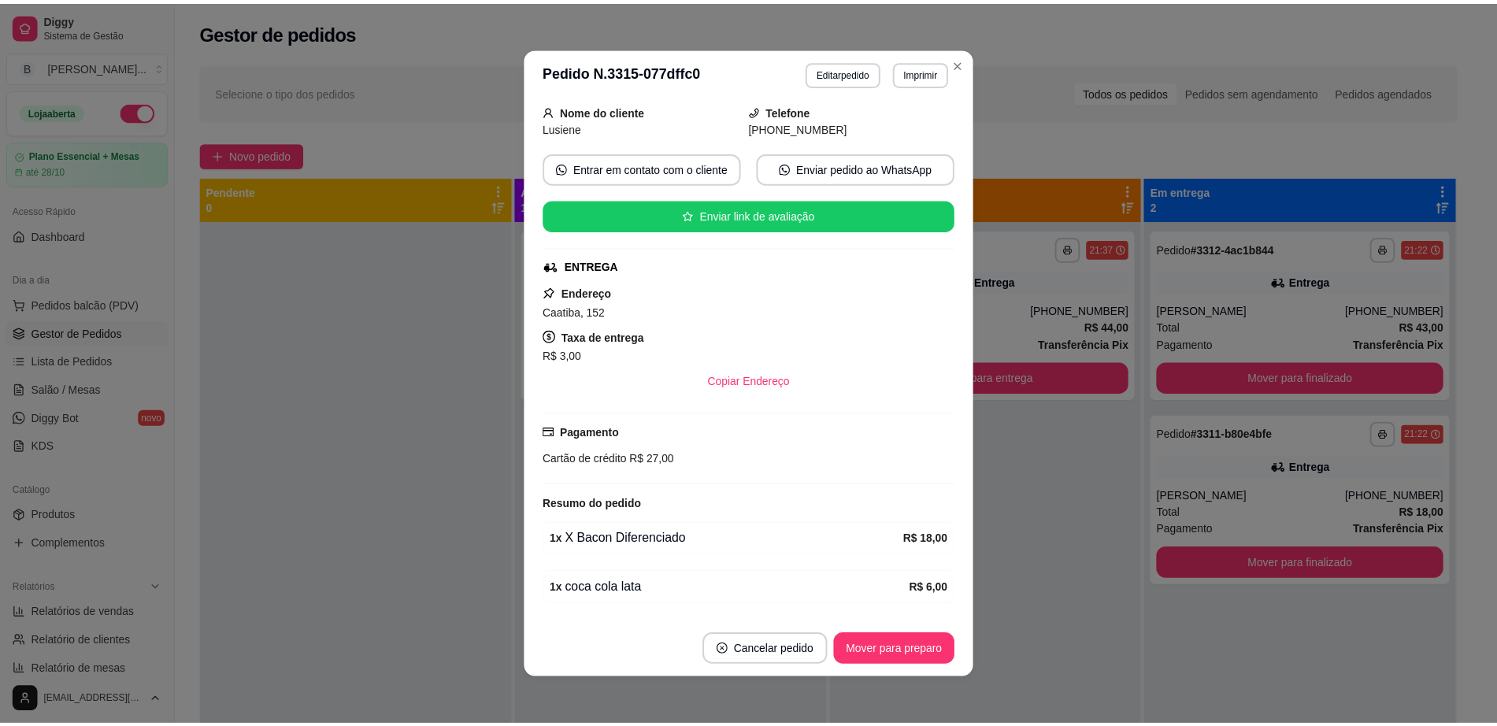
scroll to position [149, 0]
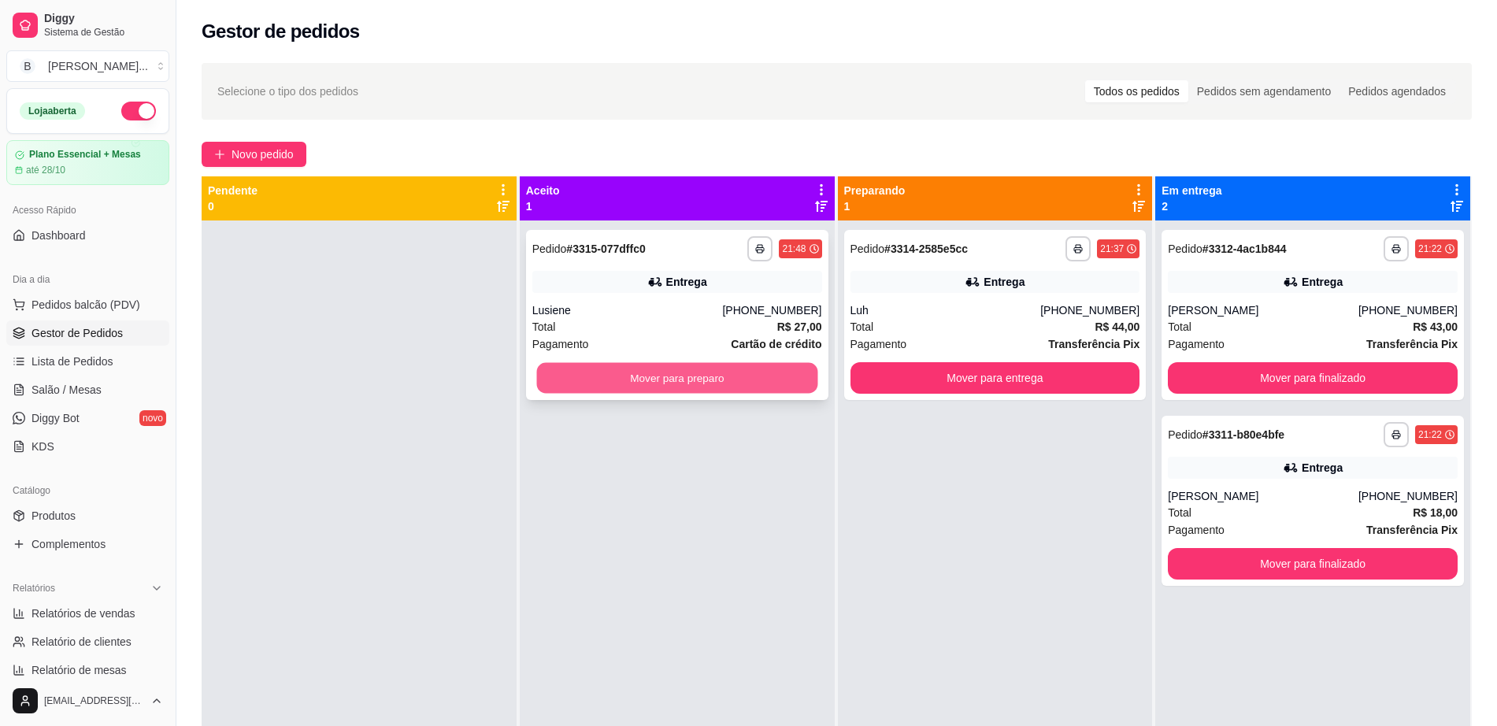
click at [755, 373] on button "Mover para preparo" at bounding box center [676, 378] width 281 height 31
